Goal: Task Accomplishment & Management: Use online tool/utility

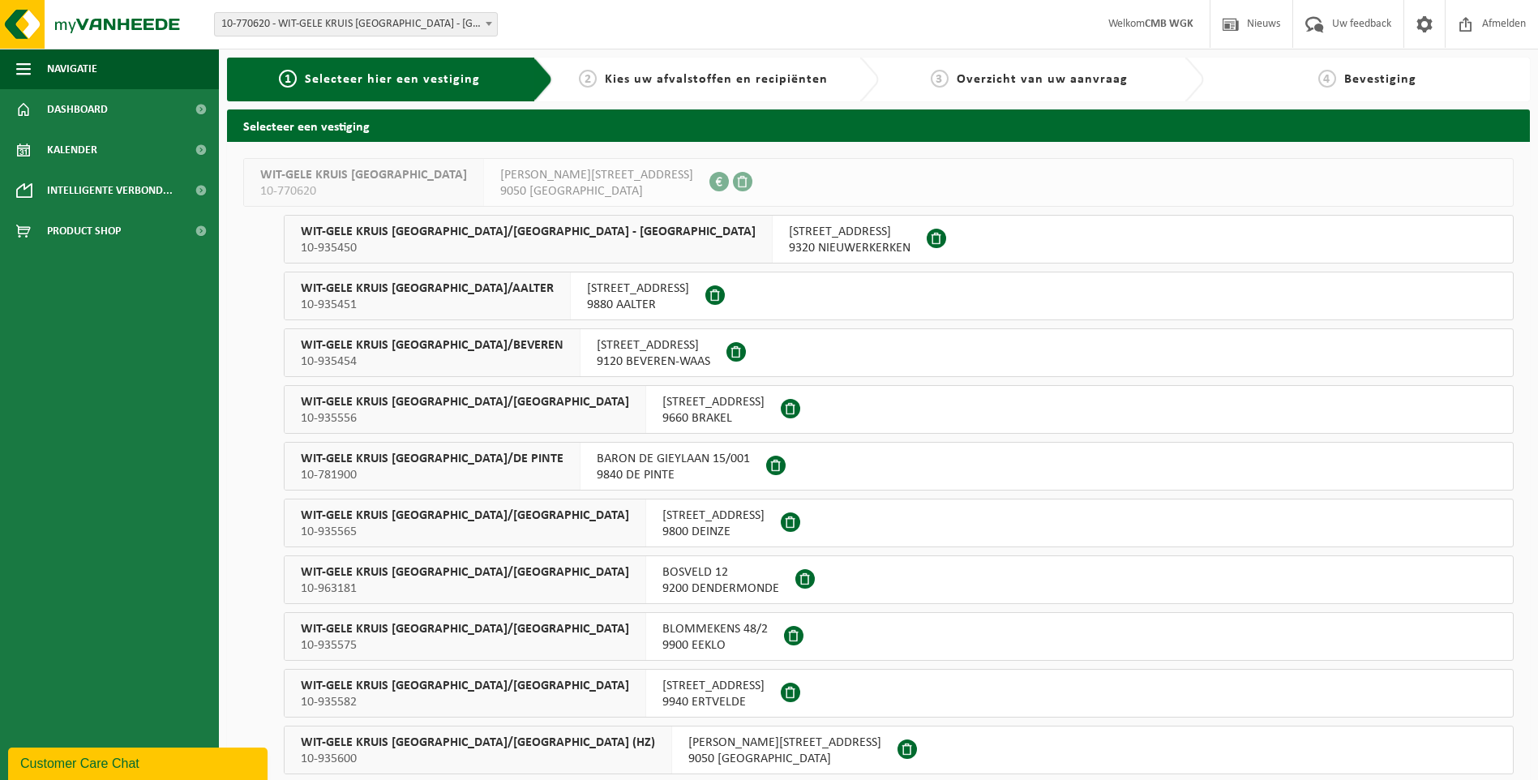
click at [430, 20] on span "10-770620 - WIT-GELE KRUIS [GEOGRAPHIC_DATA] - [GEOGRAPHIC_DATA]" at bounding box center [356, 24] width 282 height 23
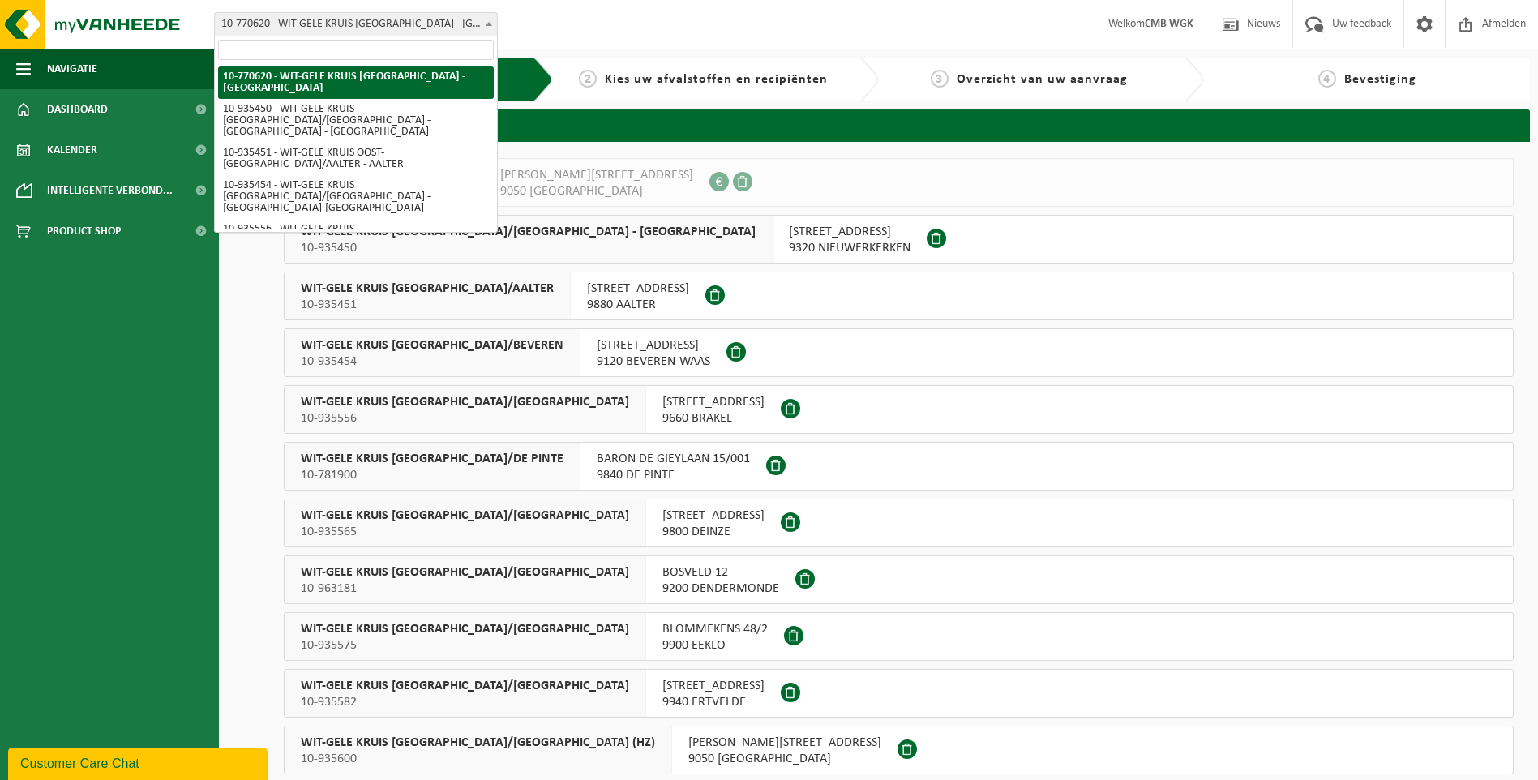
click at [388, 55] on input "search" at bounding box center [356, 50] width 276 height 20
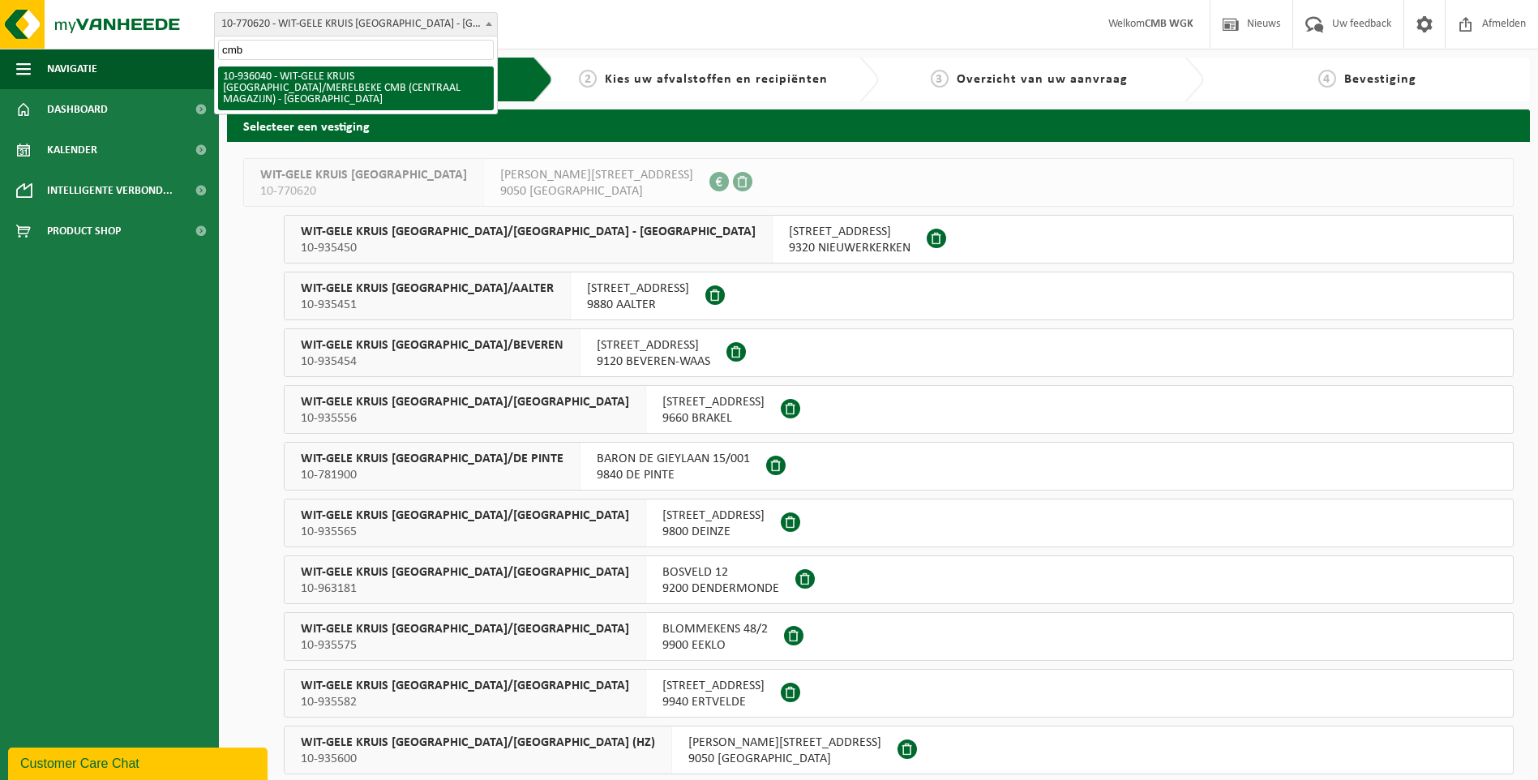
type input "cmb"
select select "136916"
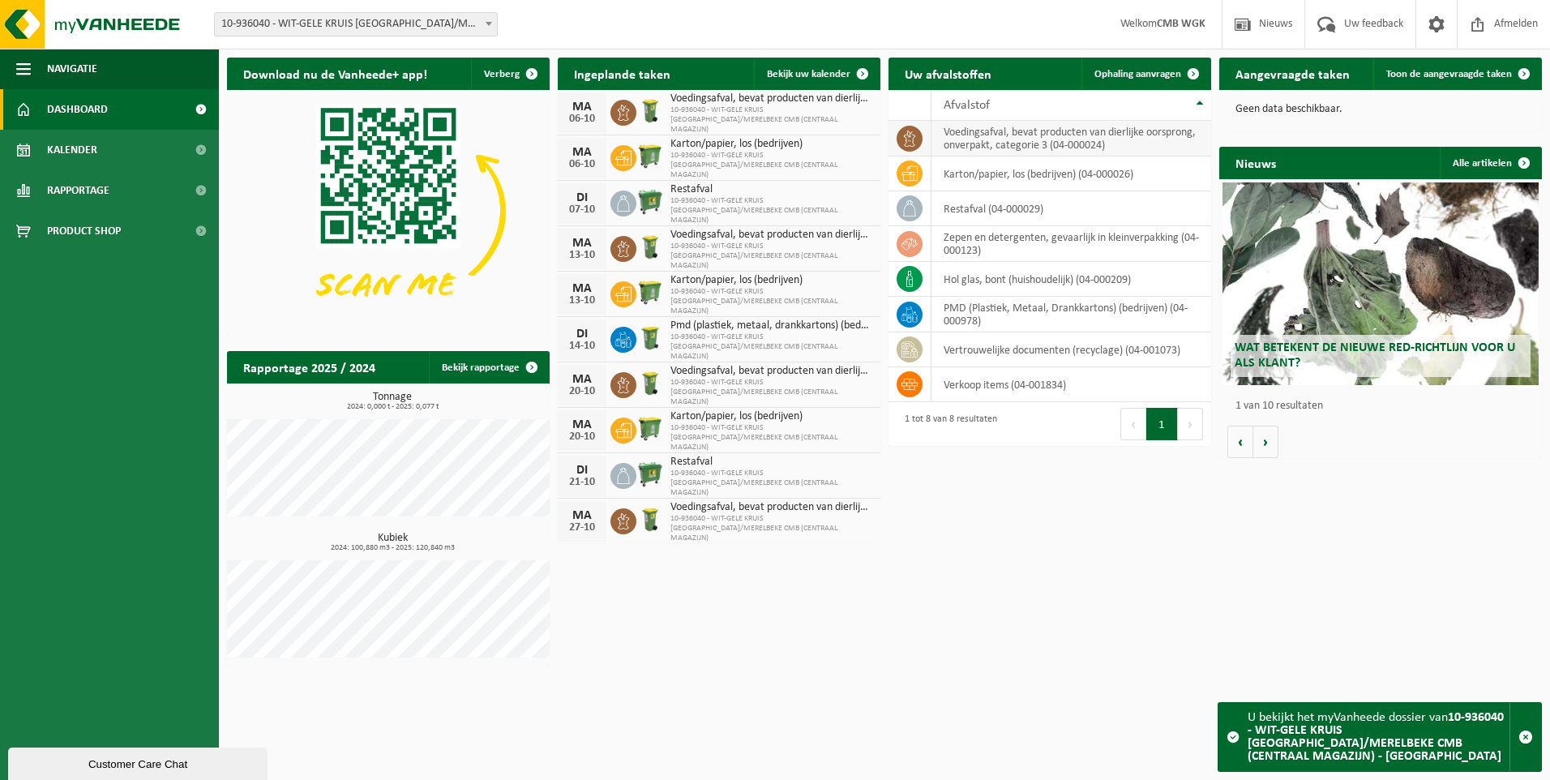
drag, startPoint x: 1163, startPoint y: 70, endPoint x: 1132, endPoint y: 126, distance: 64.9
click at [1163, 70] on span "Ophaling aanvragen" at bounding box center [1137, 74] width 87 height 11
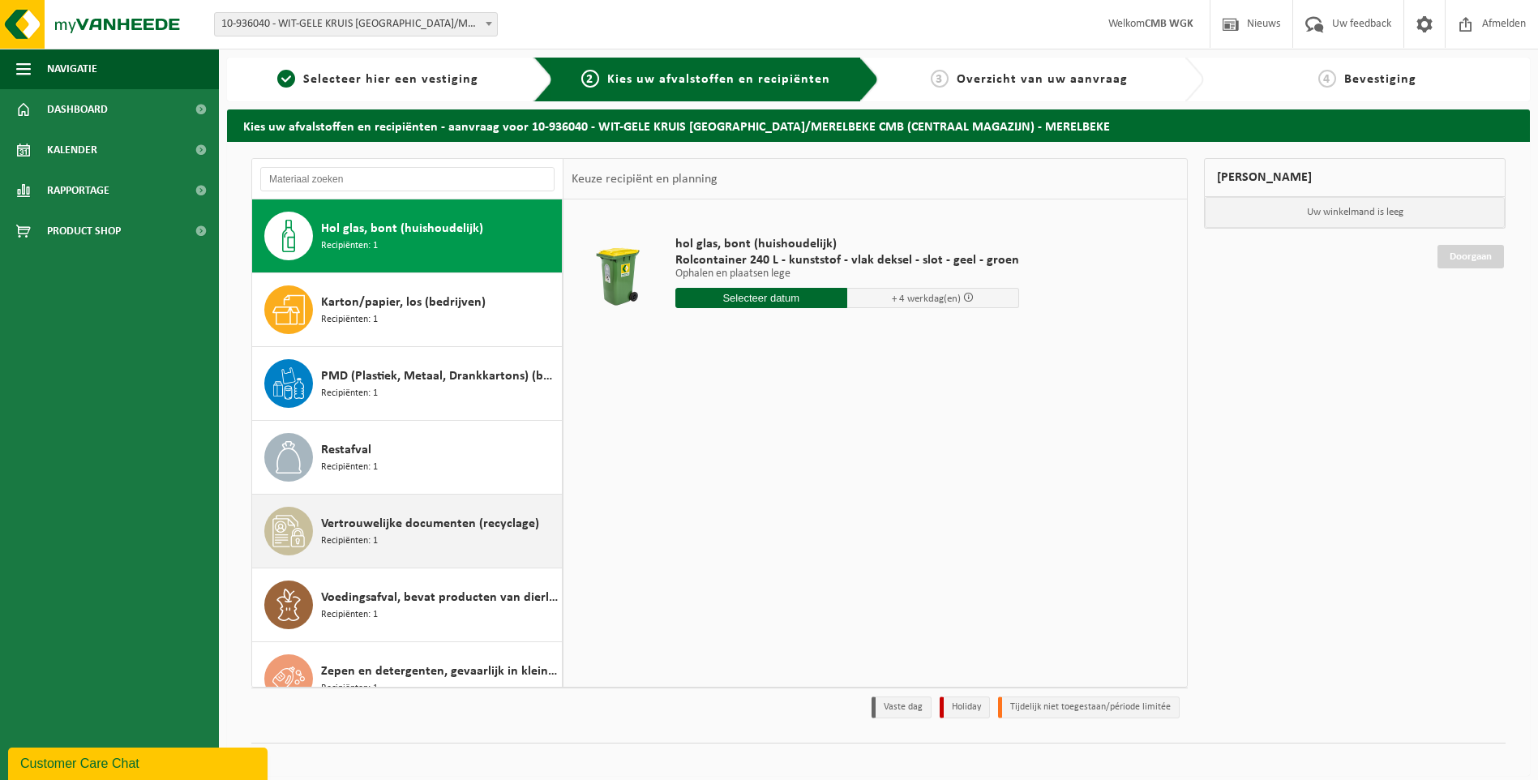
click at [383, 513] on div "Vertrouwelijke documenten (recyclage) Recipiënten: 1" at bounding box center [439, 531] width 237 height 49
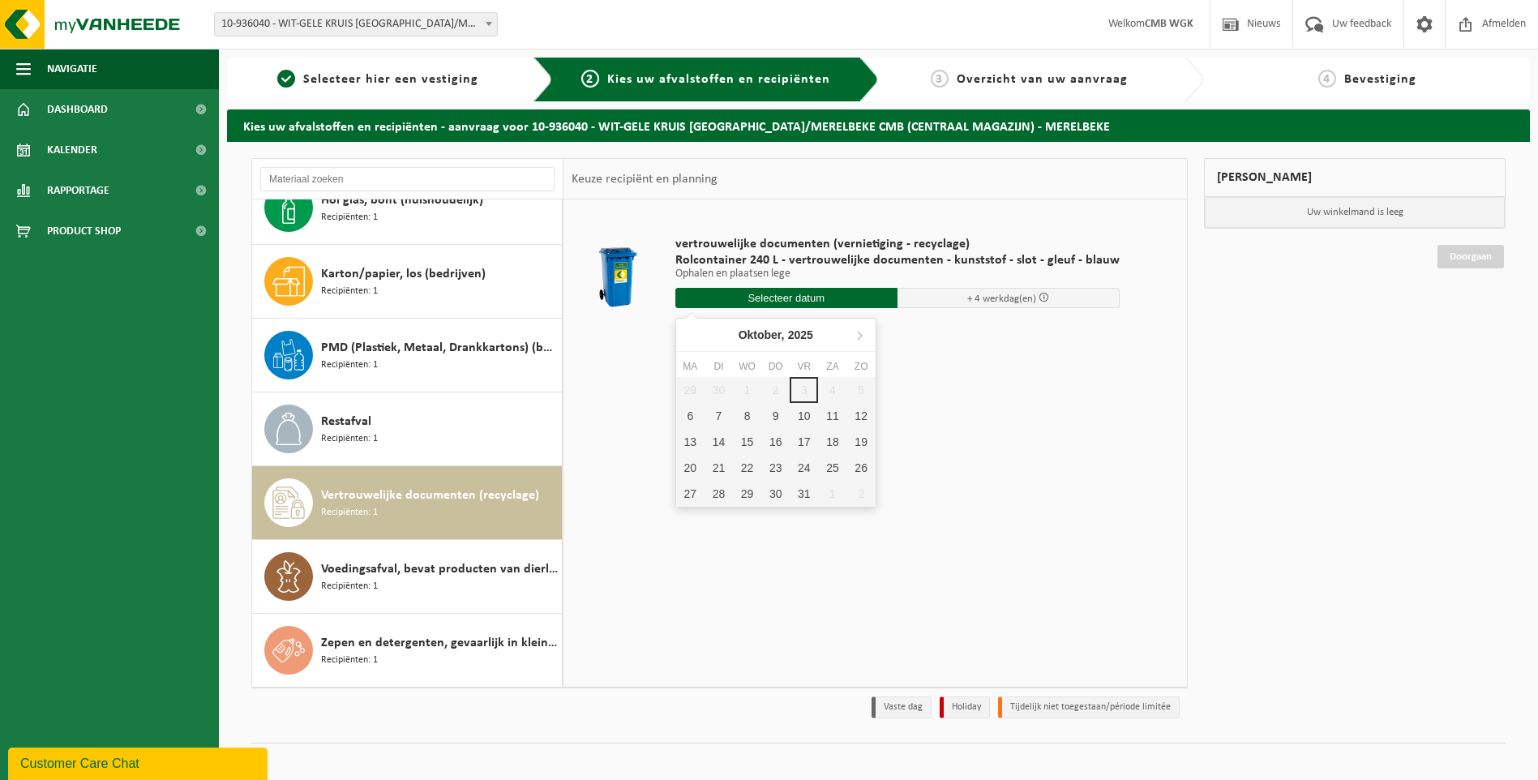
click at [811, 299] on input "text" at bounding box center [786, 298] width 222 height 20
click at [688, 418] on div "6" at bounding box center [690, 416] width 28 height 26
type input "Van 2025-10-06"
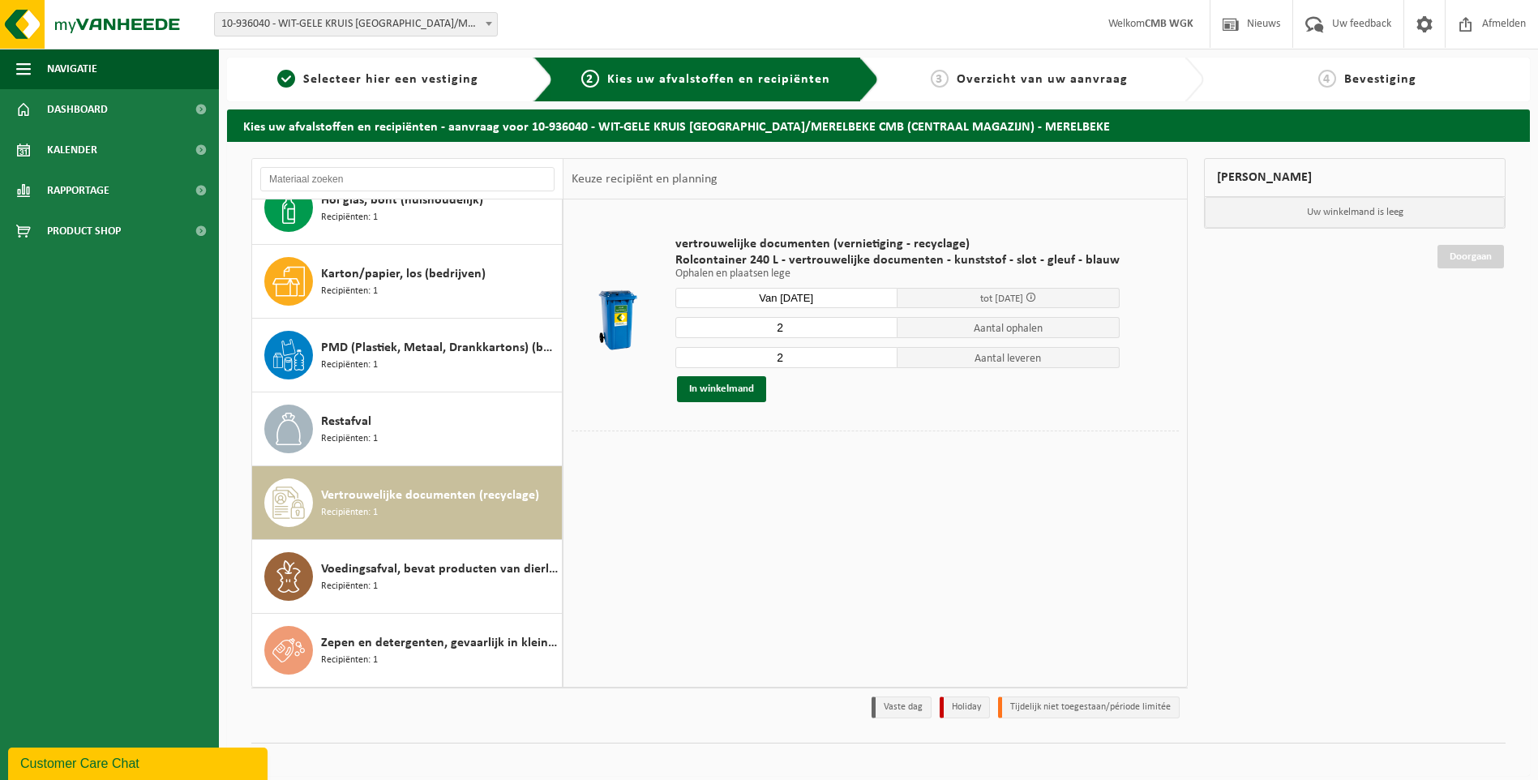
click at [1011, 493] on div "vertrouwelijke documenten (vernietiging - recyclage) Rolcontainer 240 L - vertr…" at bounding box center [874, 442] width 623 height 486
click at [717, 391] on button "In winkelmand" at bounding box center [721, 389] width 89 height 26
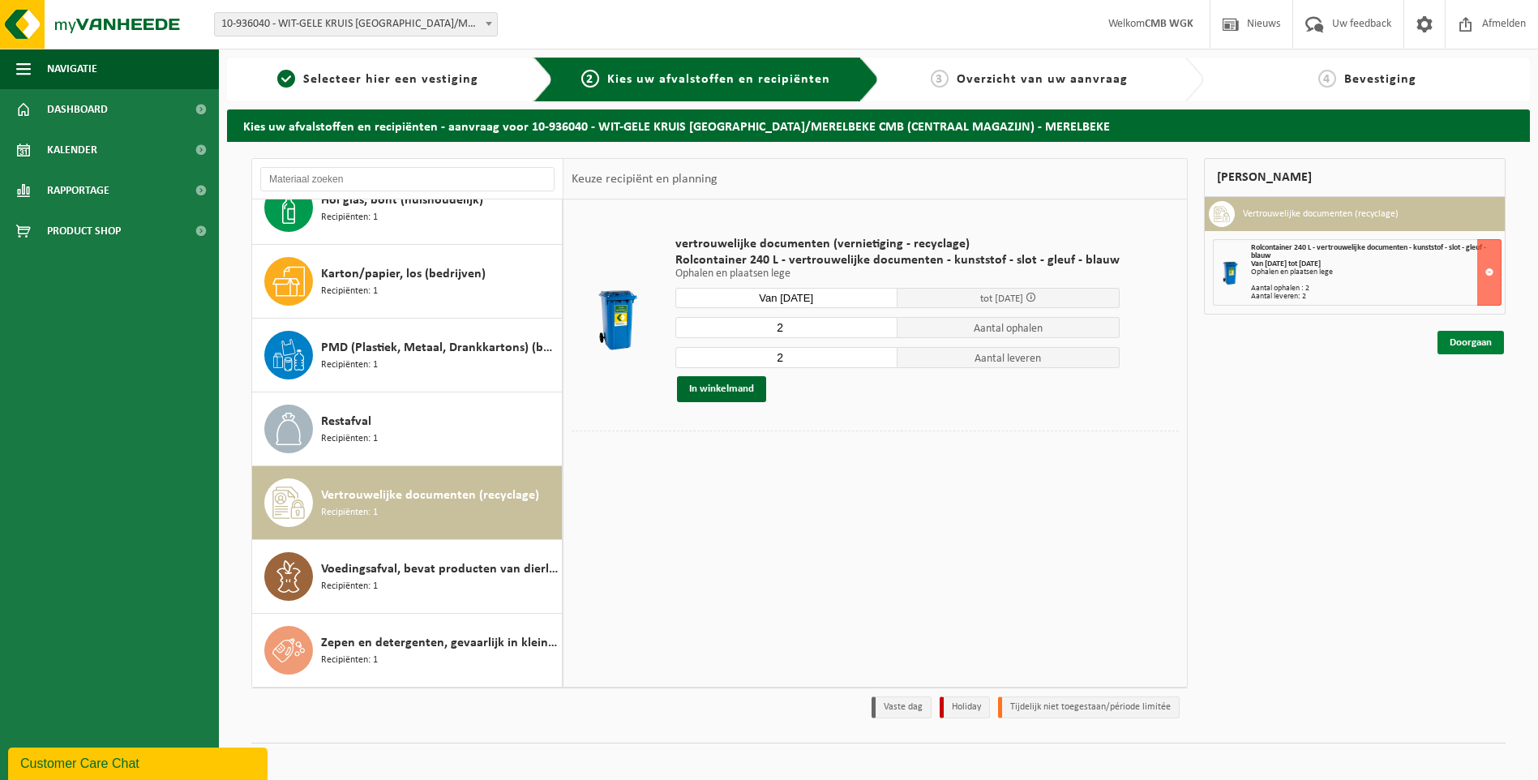
click at [1461, 342] on link "Doorgaan" at bounding box center [1470, 343] width 66 height 24
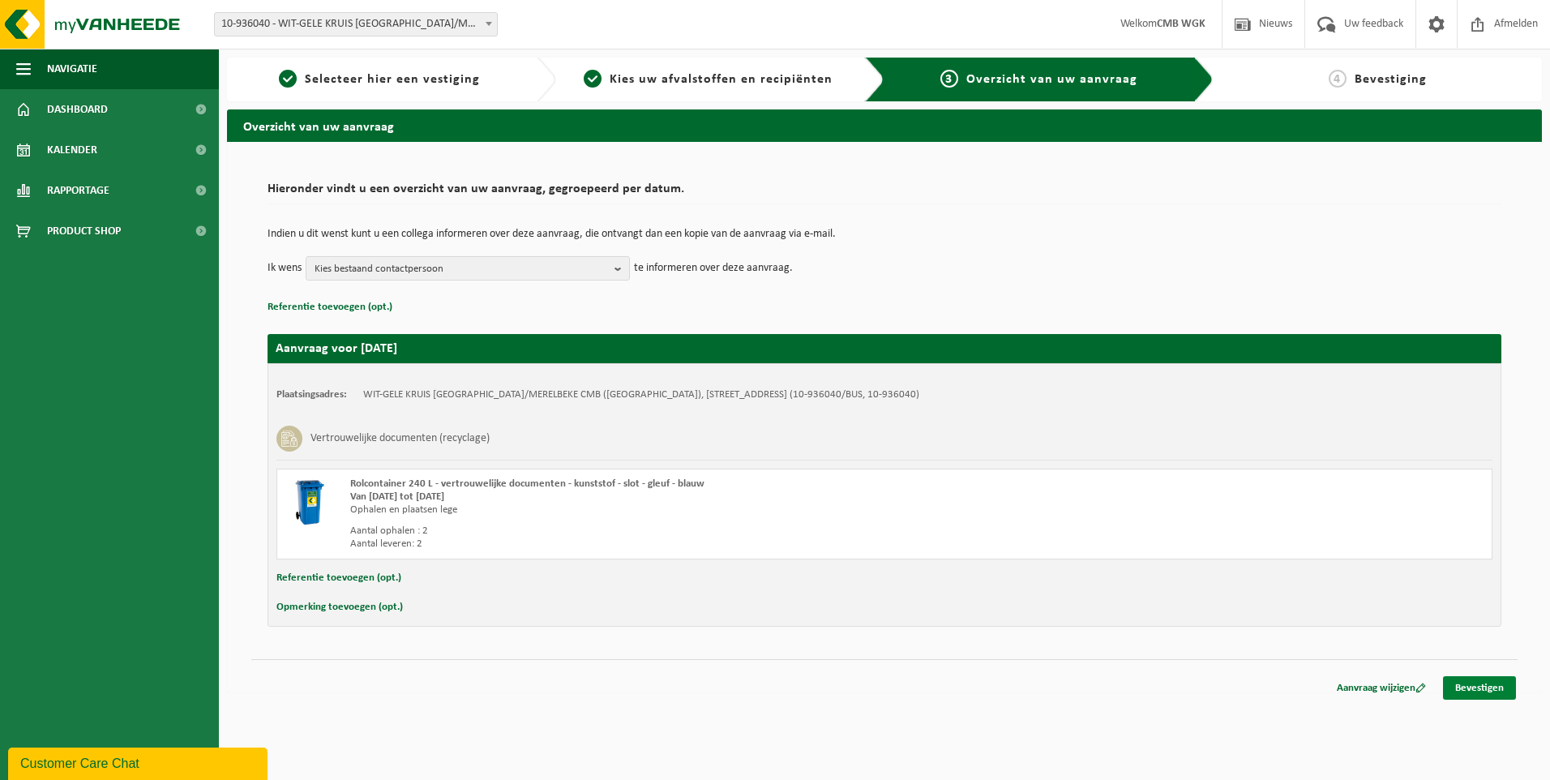
click at [1466, 692] on link "Bevestigen" at bounding box center [1479, 688] width 73 height 24
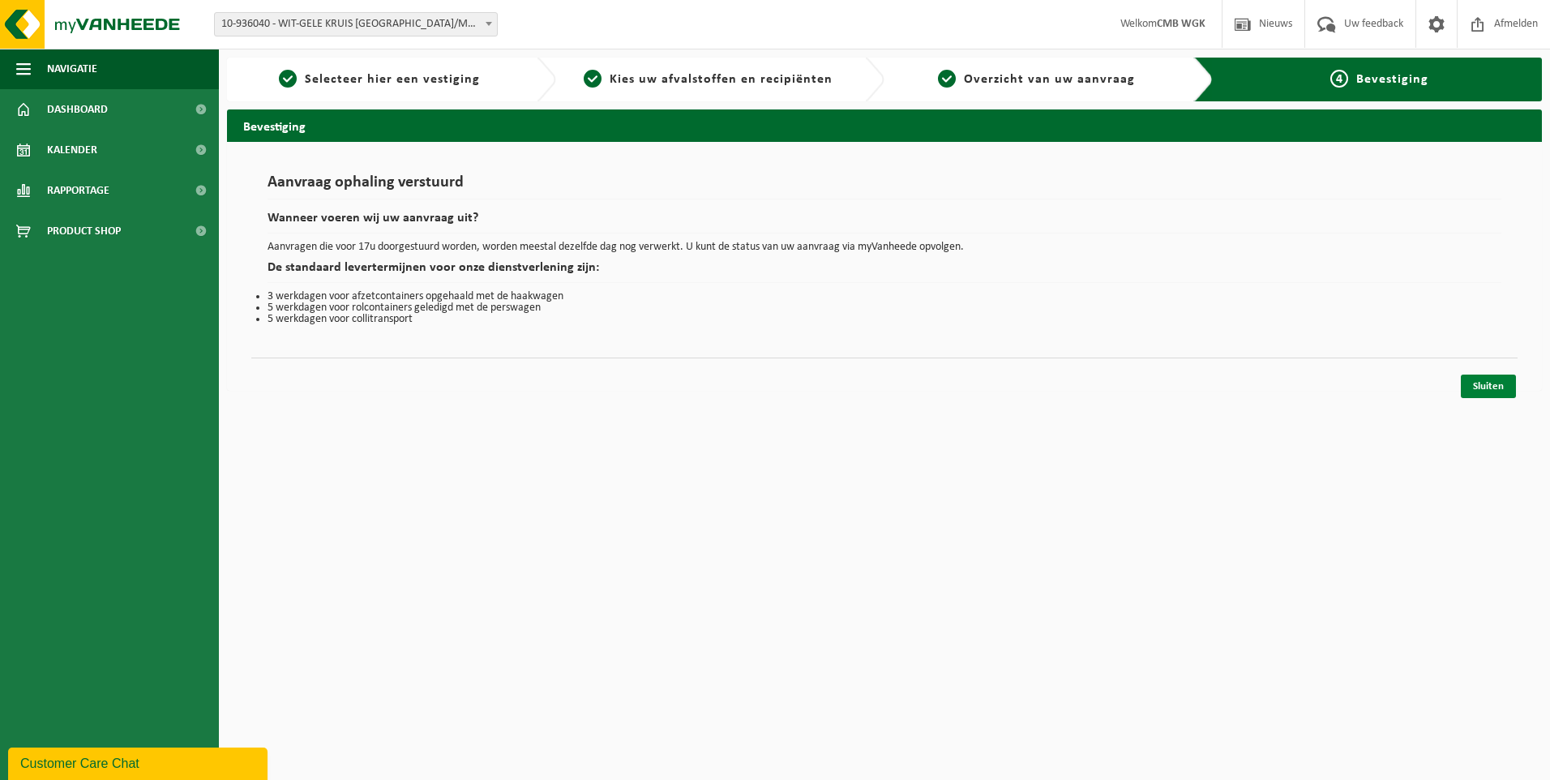
click at [1478, 383] on link "Sluiten" at bounding box center [1488, 386] width 55 height 24
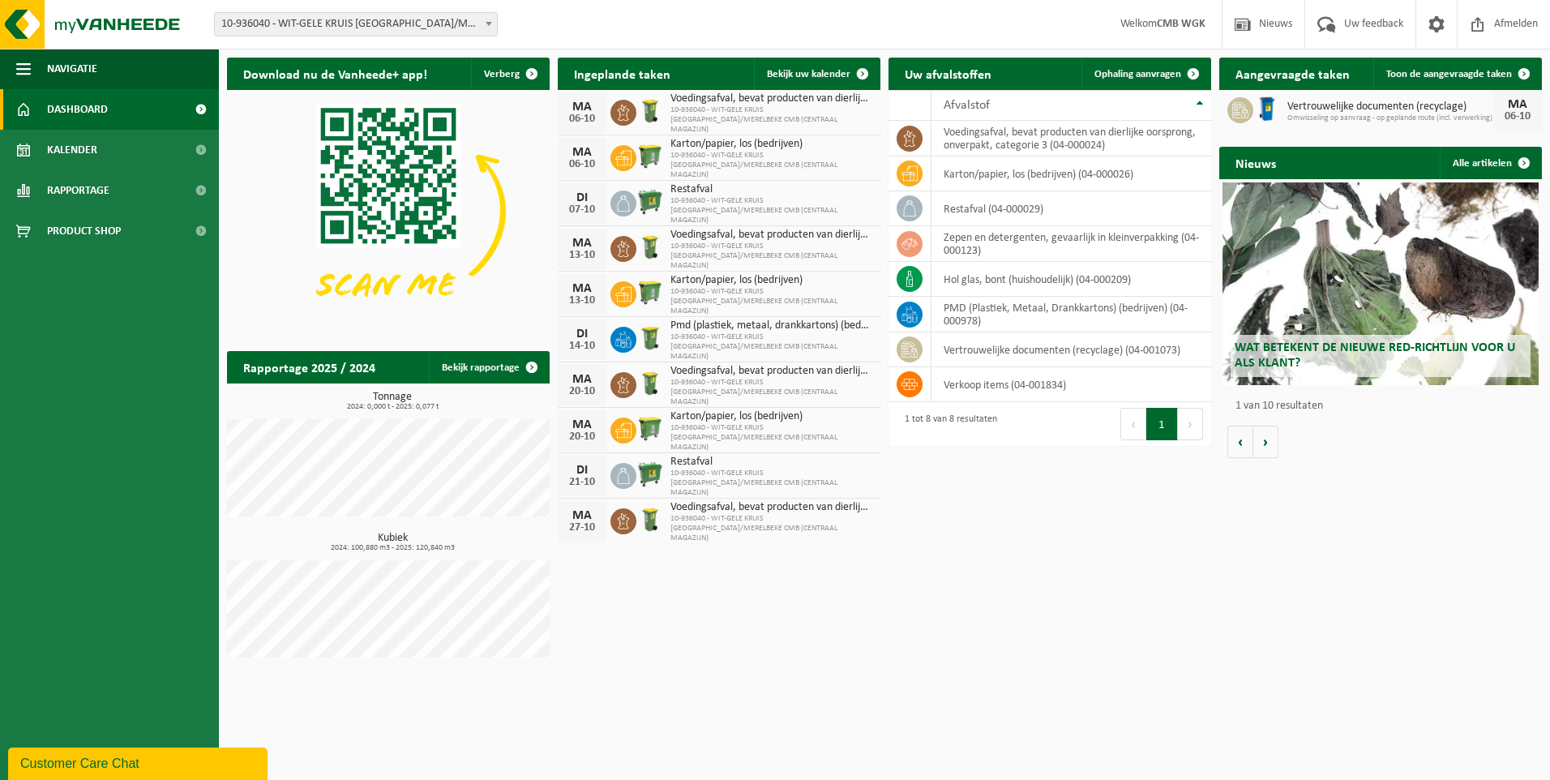
click at [989, 533] on div "Download nu de Vanheede+ app! Verberg Ingeplande taken Bekijk uw kalender [DATE…" at bounding box center [884, 361] width 1323 height 624
